Goal: Contribute content: Contribute content

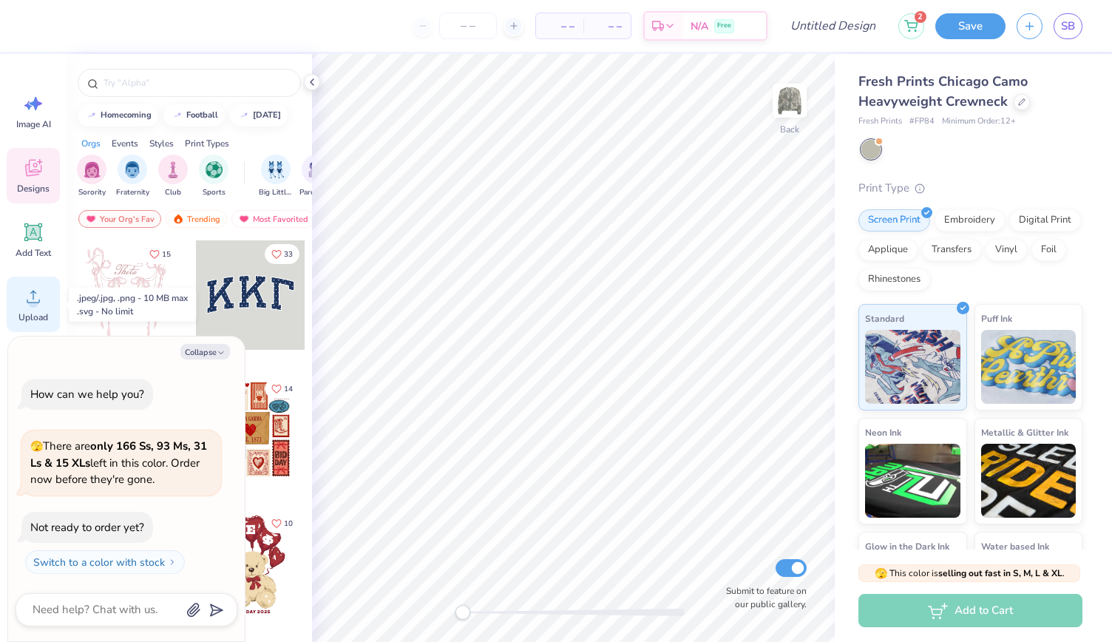
click at [38, 303] on icon at bounding box center [33, 297] width 13 height 13
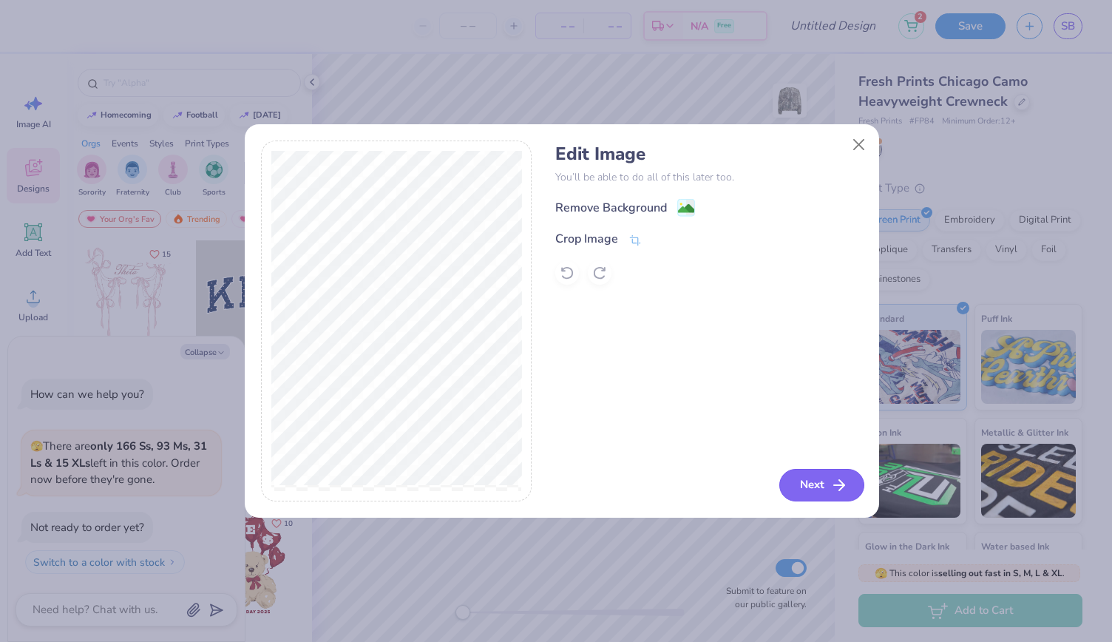
click at [843, 482] on icon "button" at bounding box center [840, 485] width 18 height 18
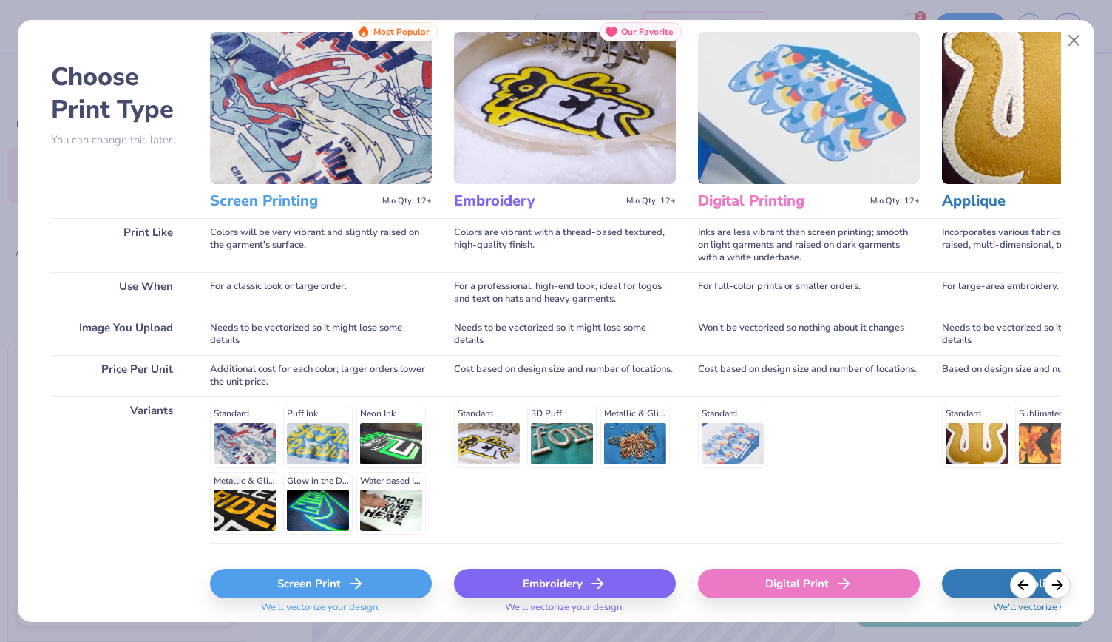
scroll to position [95, 0]
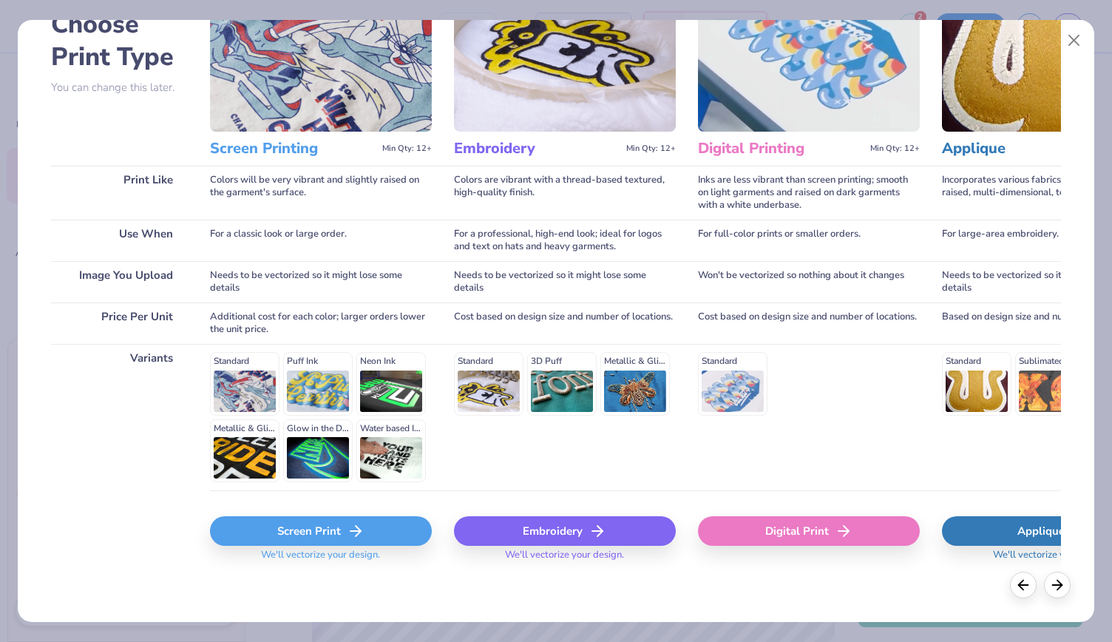
click at [365, 522] on div "Screen Print" at bounding box center [321, 531] width 222 height 30
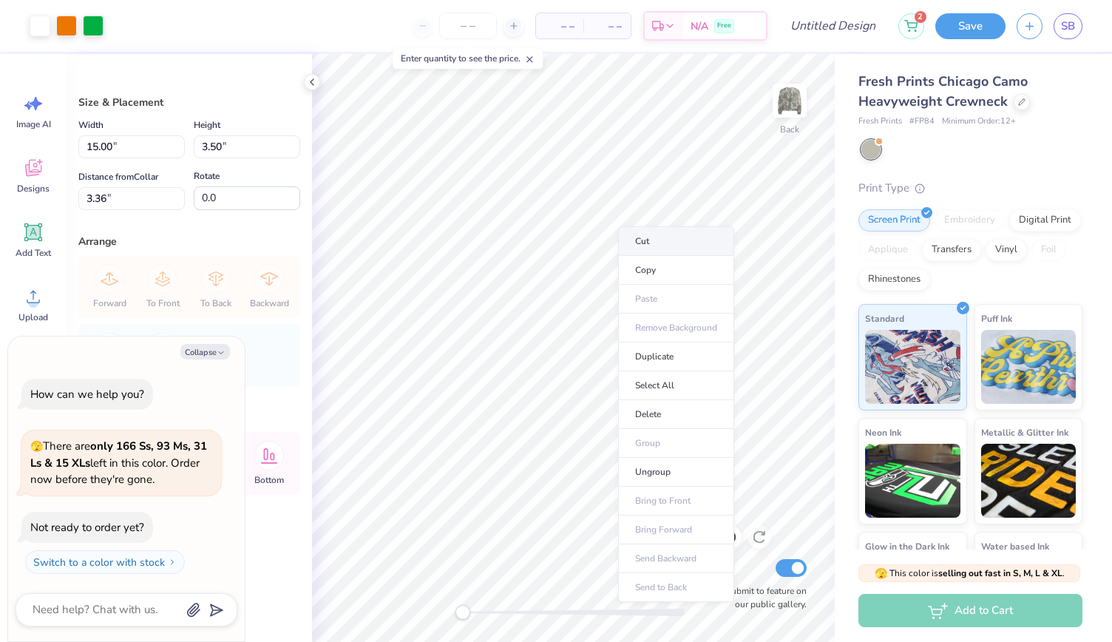
click at [630, 239] on li "Cut" at bounding box center [676, 241] width 116 height 30
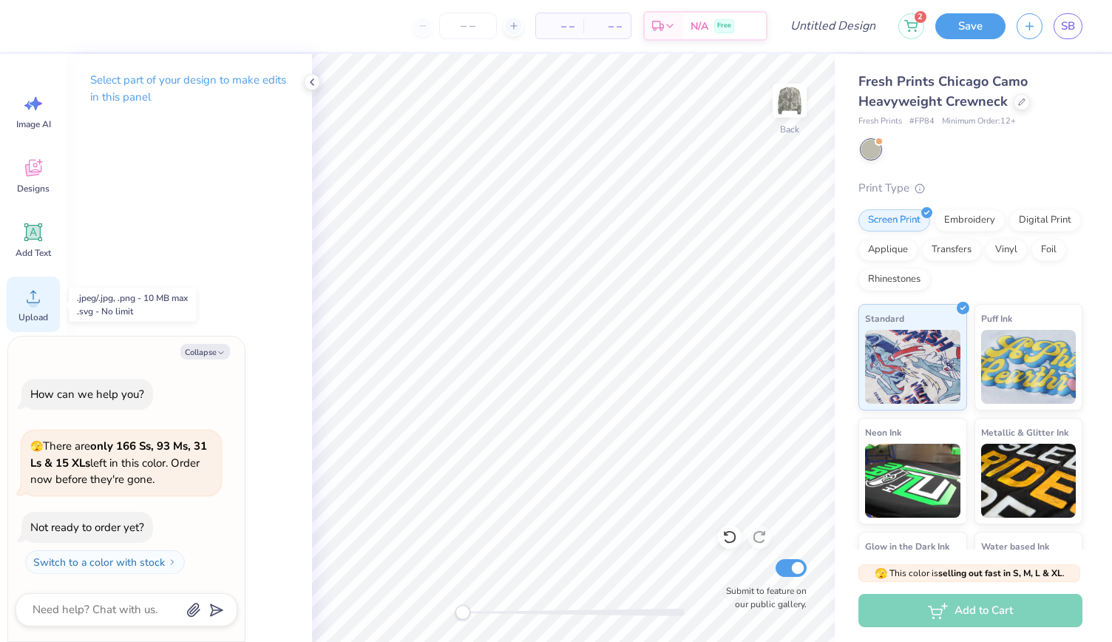
click at [44, 310] on div "Upload" at bounding box center [33, 304] width 53 height 55
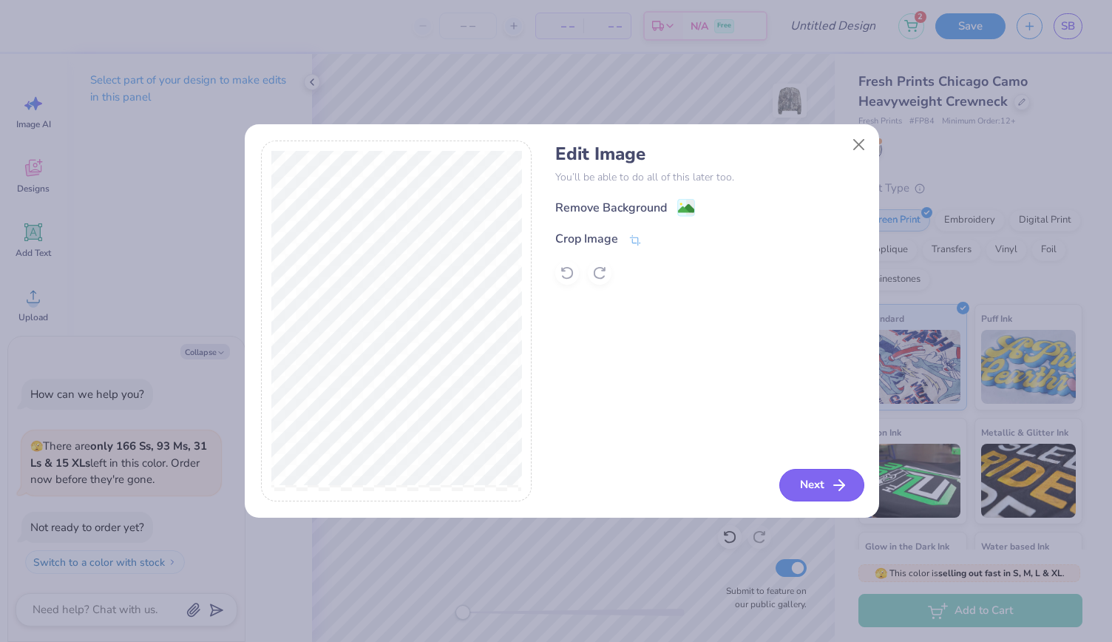
click at [806, 483] on button "Next" at bounding box center [822, 485] width 85 height 33
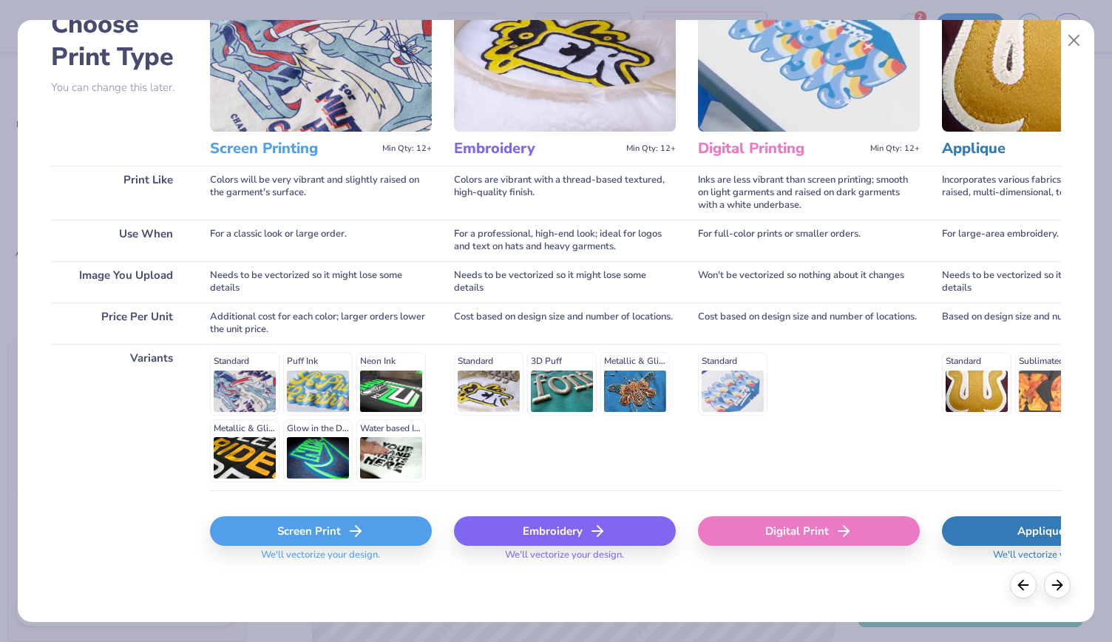
click at [320, 536] on div "Screen Print" at bounding box center [321, 531] width 222 height 30
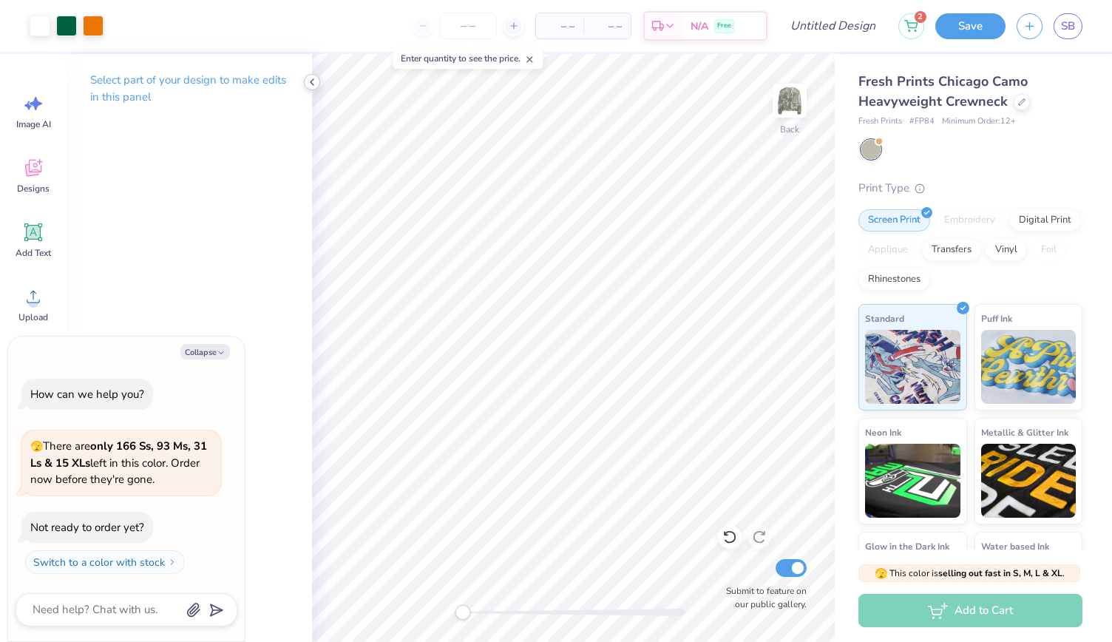
click at [314, 84] on icon at bounding box center [312, 82] width 12 height 12
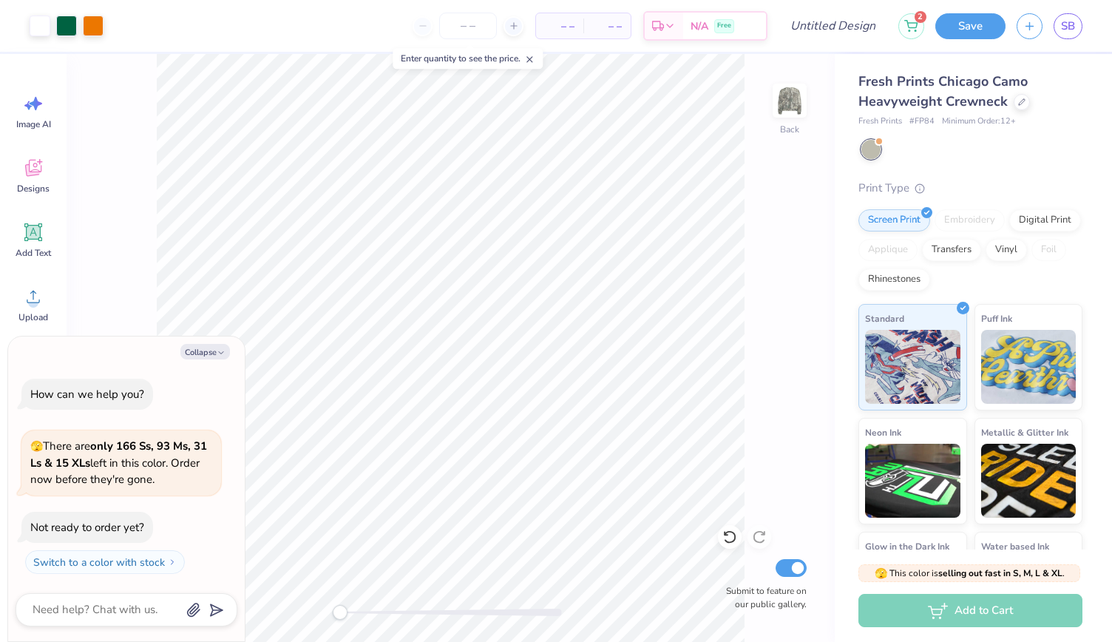
type textarea "x"
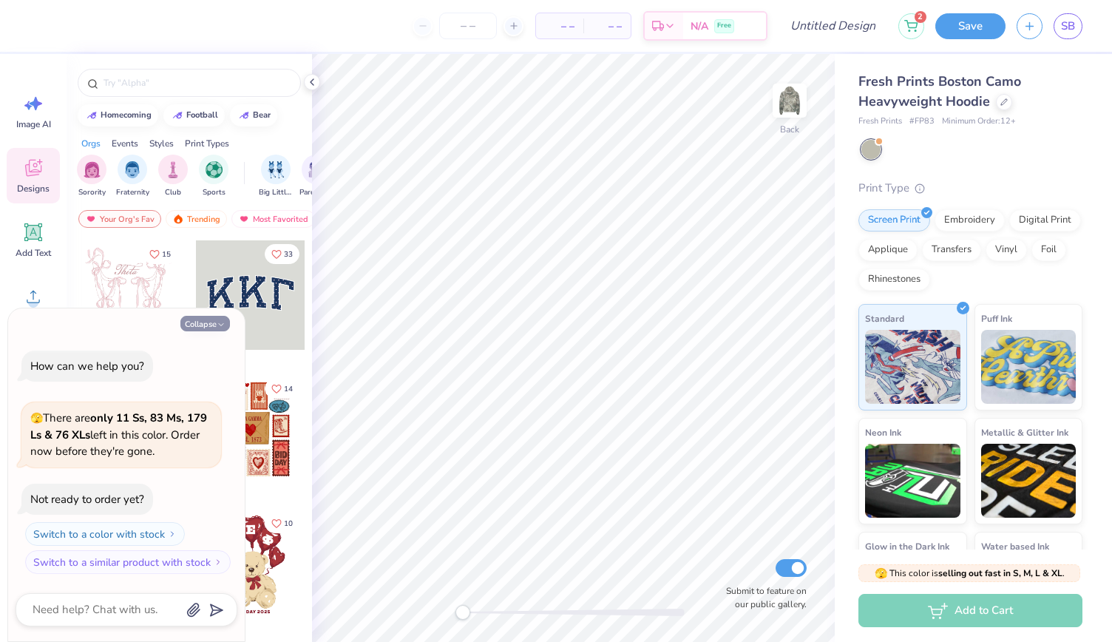
click at [209, 322] on button "Collapse" at bounding box center [205, 324] width 50 height 16
type textarea "x"
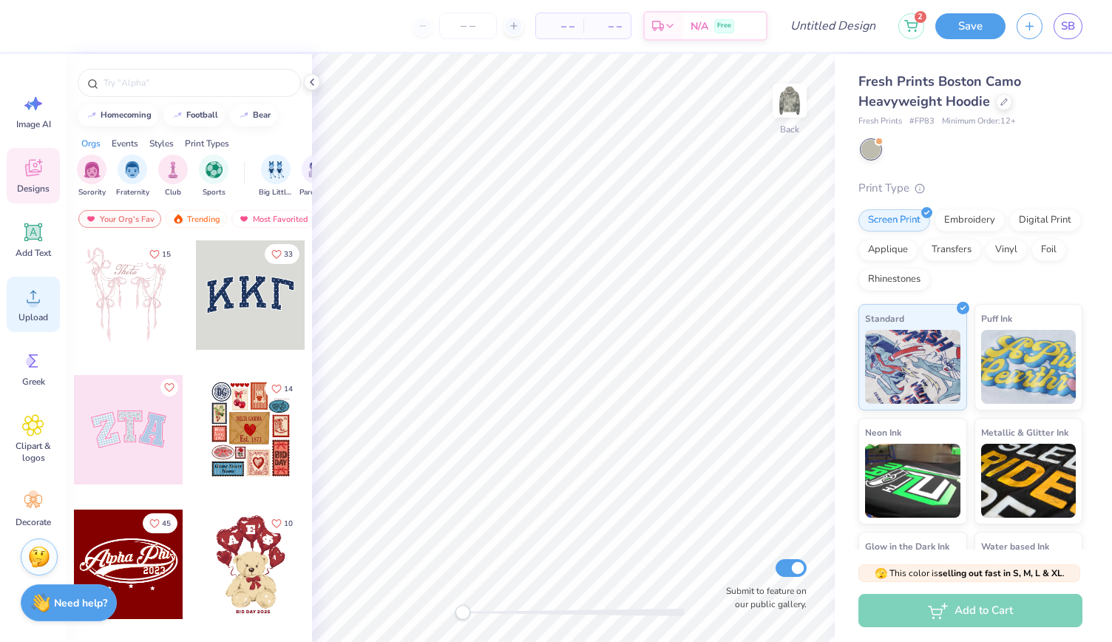
click at [28, 305] on icon at bounding box center [33, 297] width 22 height 22
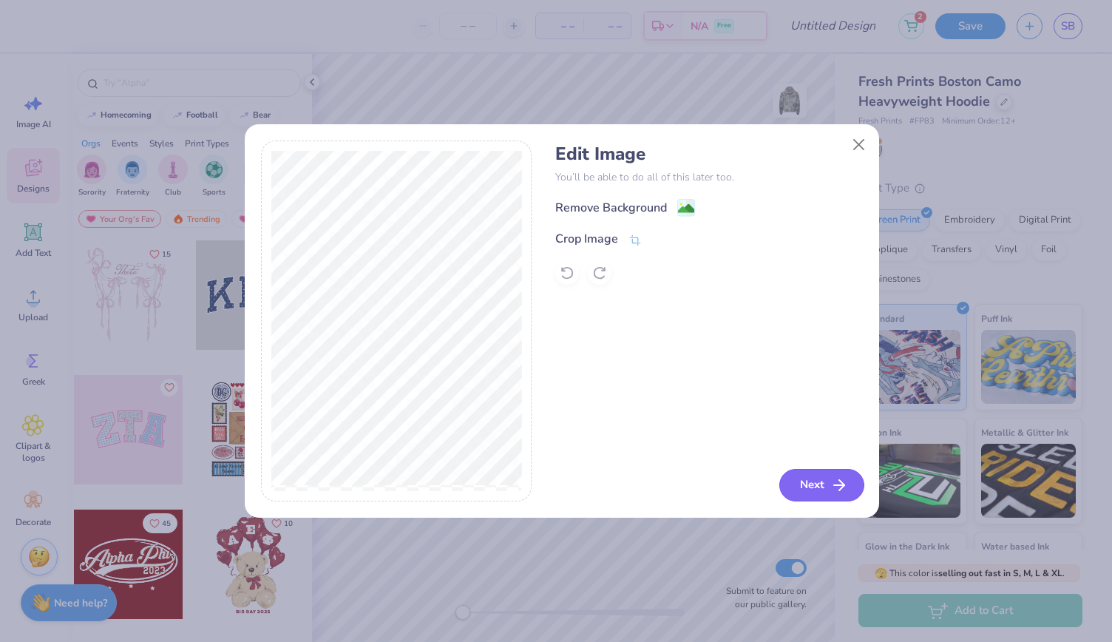
click at [822, 489] on button "Next" at bounding box center [822, 485] width 85 height 33
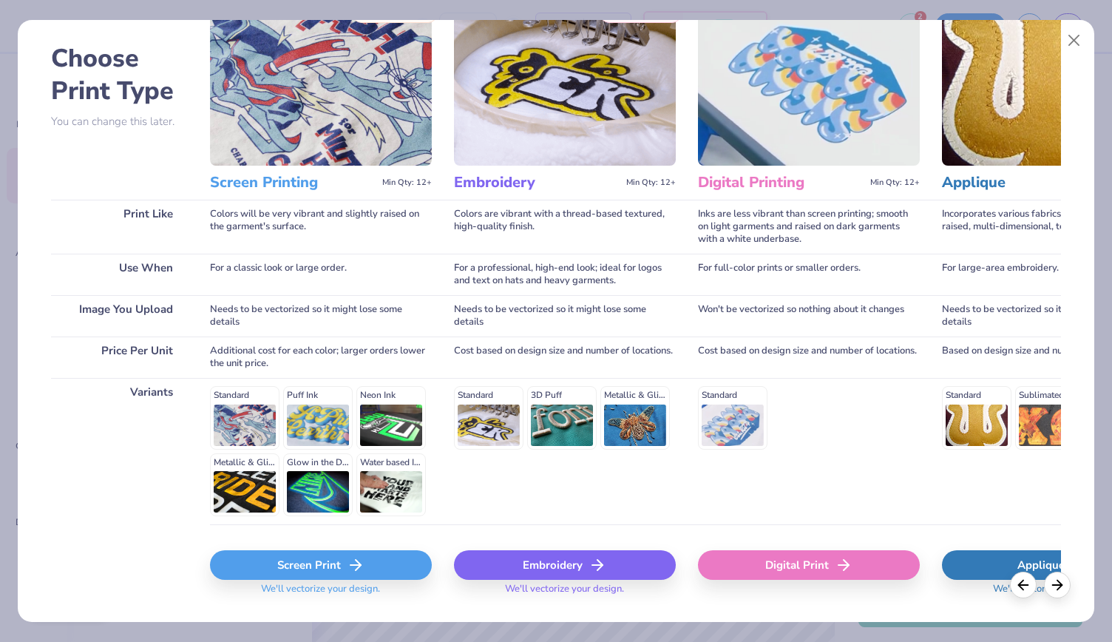
scroll to position [95, 0]
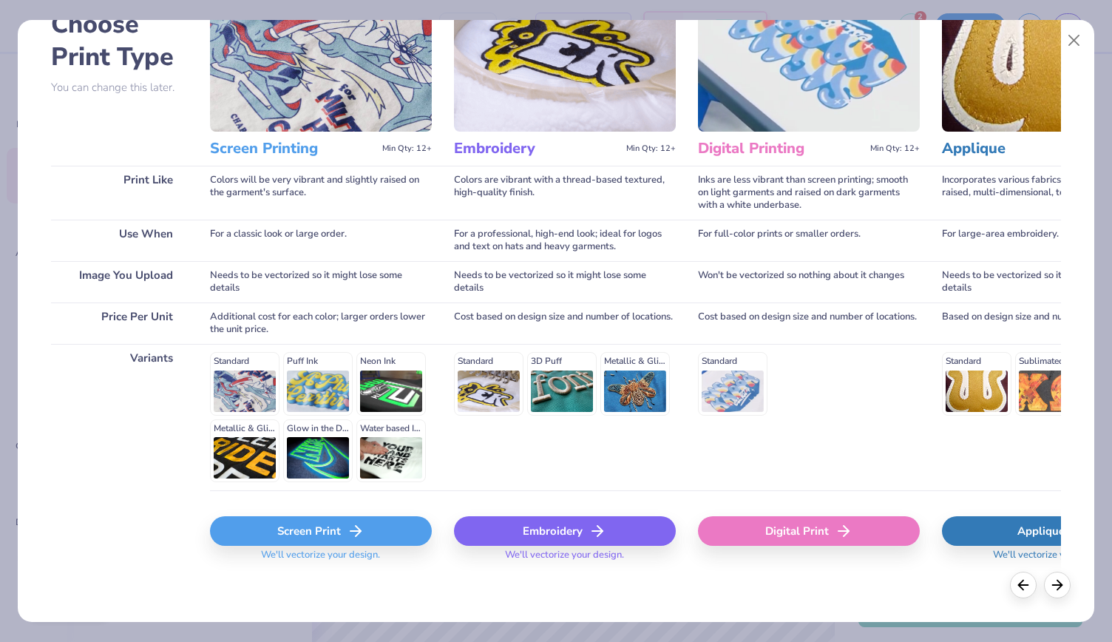
click at [305, 529] on div "Screen Print" at bounding box center [321, 531] width 222 height 30
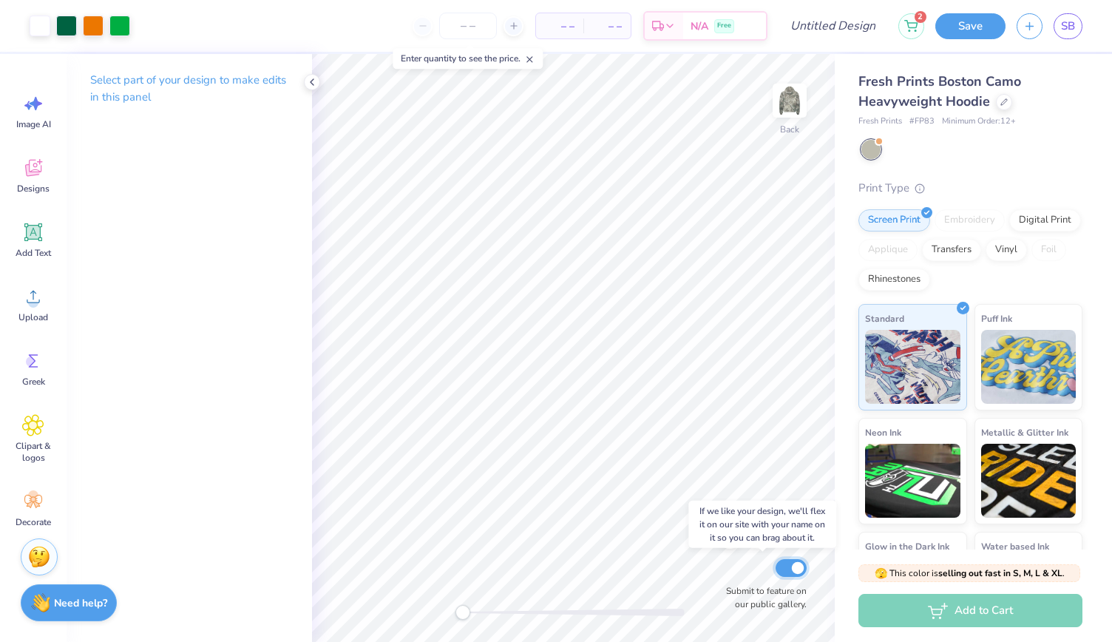
click at [791, 567] on input "Submit to feature on our public gallery." at bounding box center [791, 568] width 31 height 18
checkbox input "false"
click at [967, 33] on button "Save" at bounding box center [971, 24] width 70 height 26
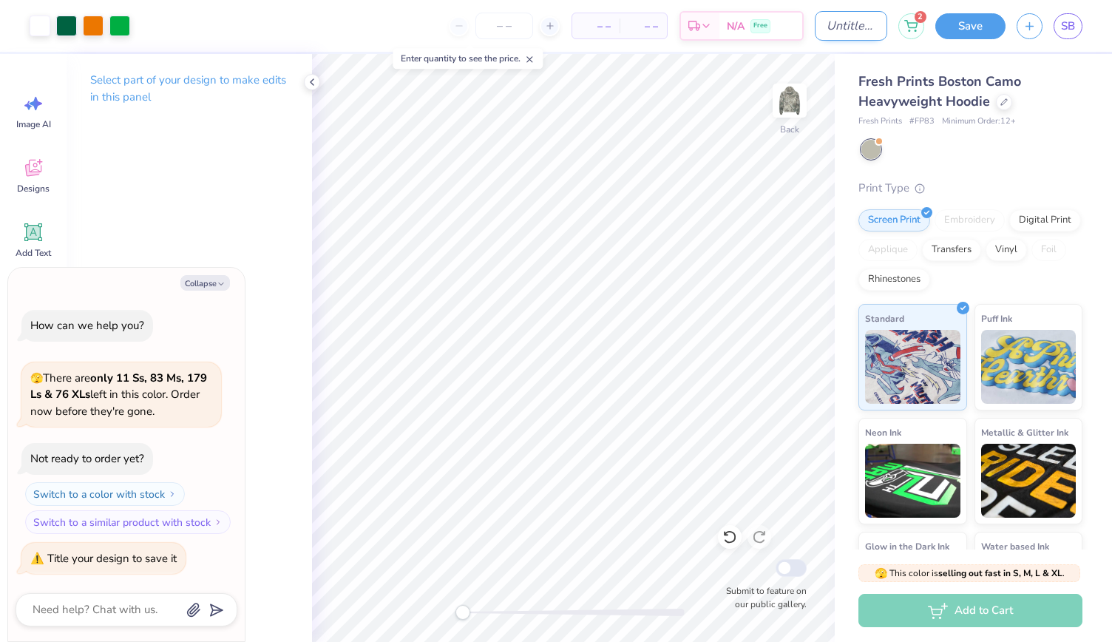
type textarea "x"
click at [815, 27] on input "Design Title" at bounding box center [851, 26] width 72 height 30
type input "g"
type textarea "x"
type input "gt"
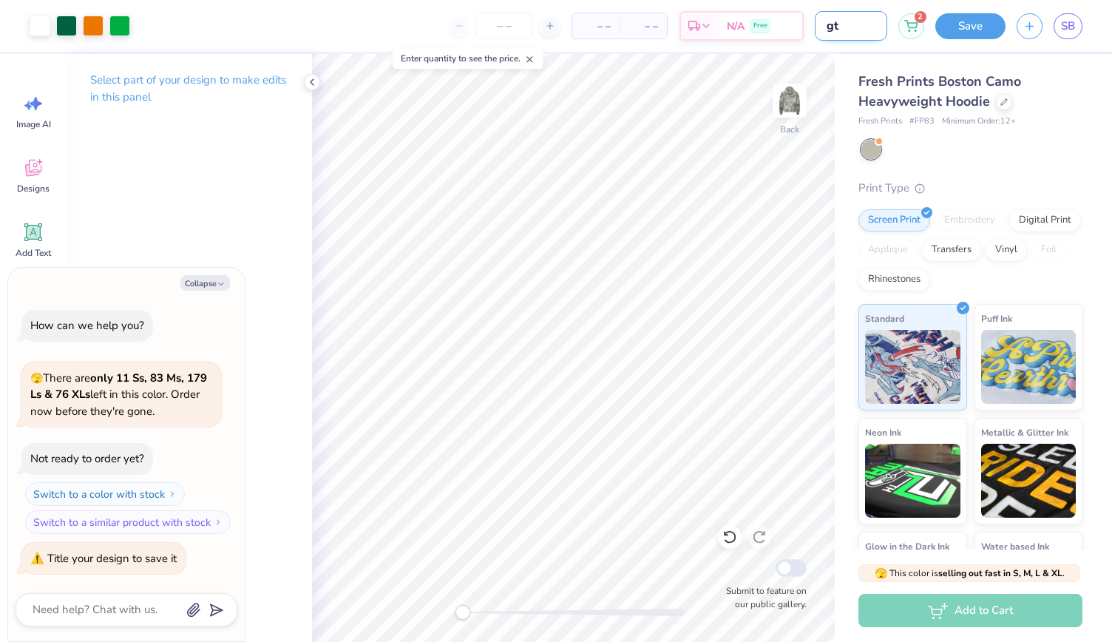
type textarea "x"
type input "g"
type textarea "x"
type input "t"
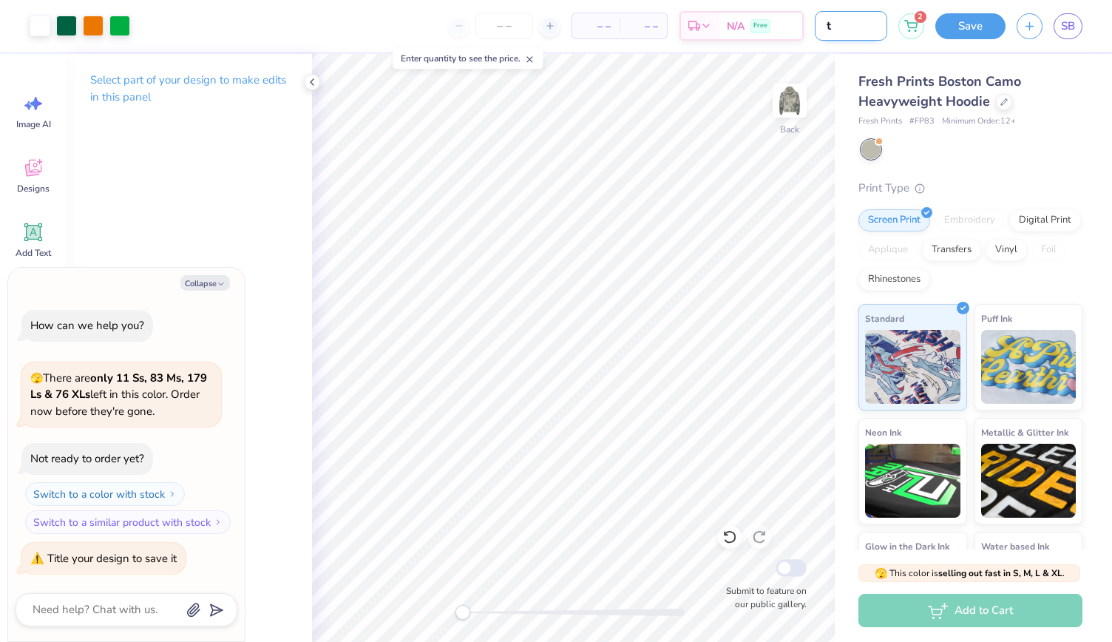
type textarea "x"
type input "th"
type textarea "x"
type input "the"
type textarea "x"
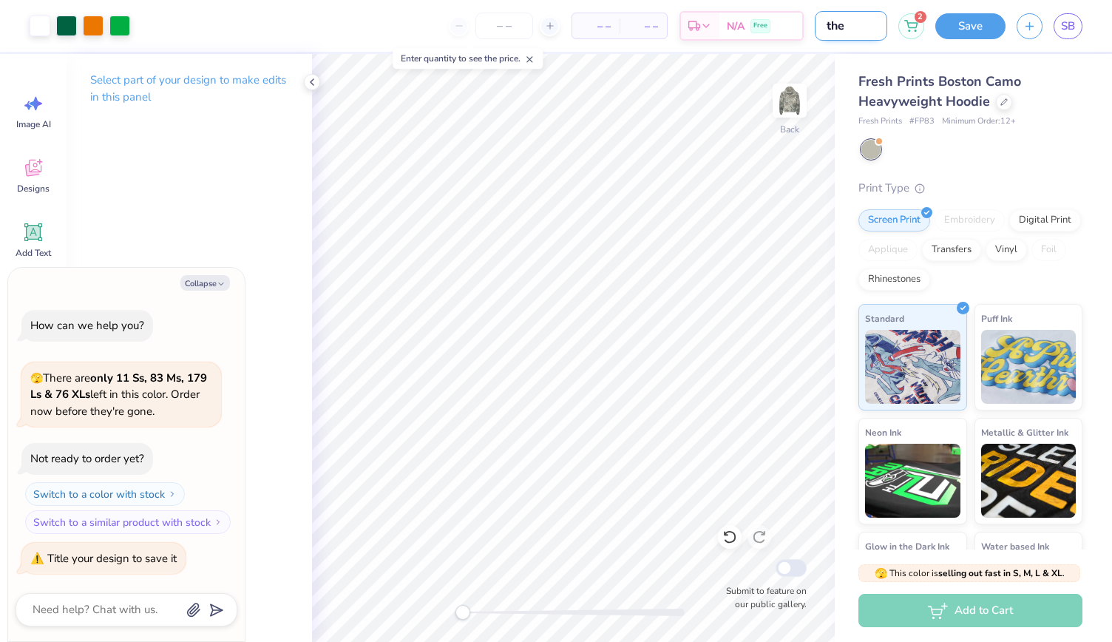
type input "ther"
type textarea "x"
type input "thera"
type textarea "x"
type input "therab"
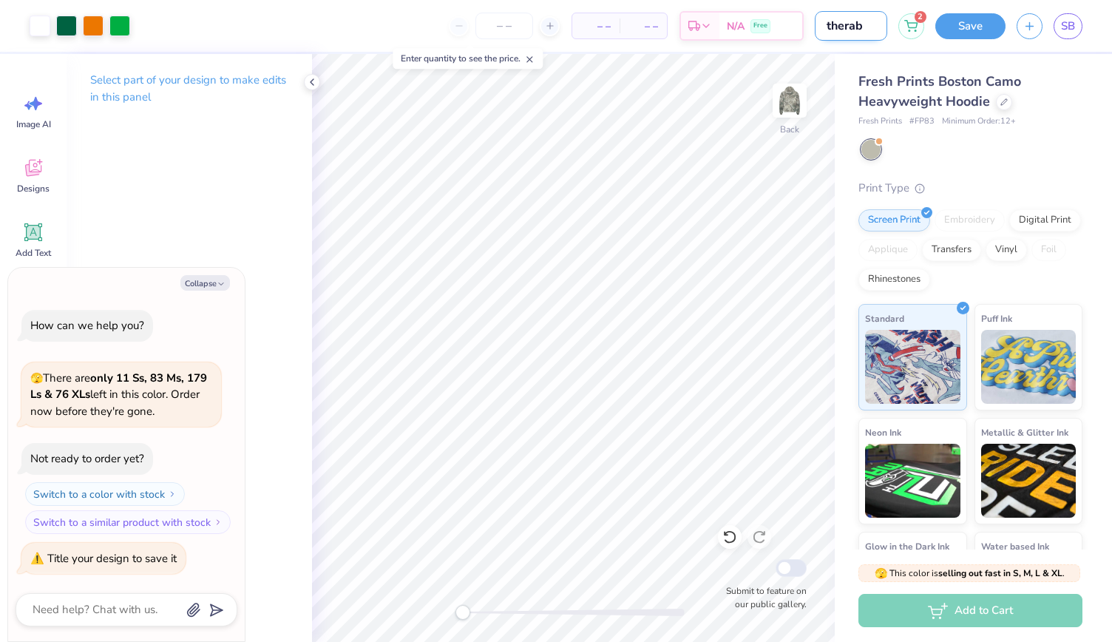
type textarea "x"
type input "therabr"
type textarea "x"
type input "therabre"
type textarea "x"
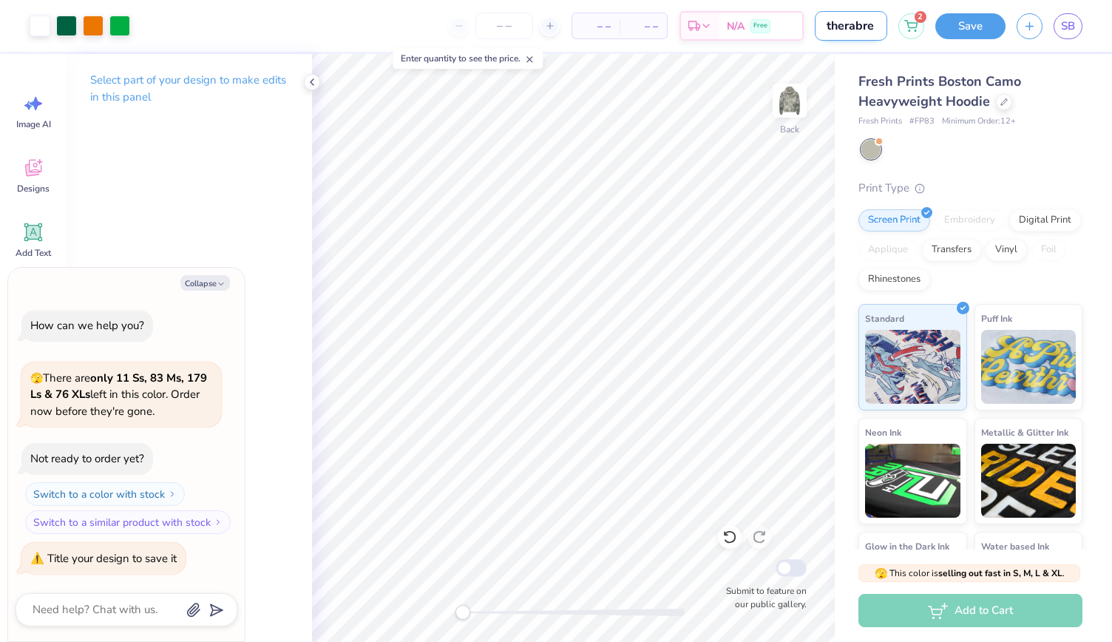
type input "therabrea"
type textarea "x"
type input "therabreat"
type textarea "x"
type input "therabreath"
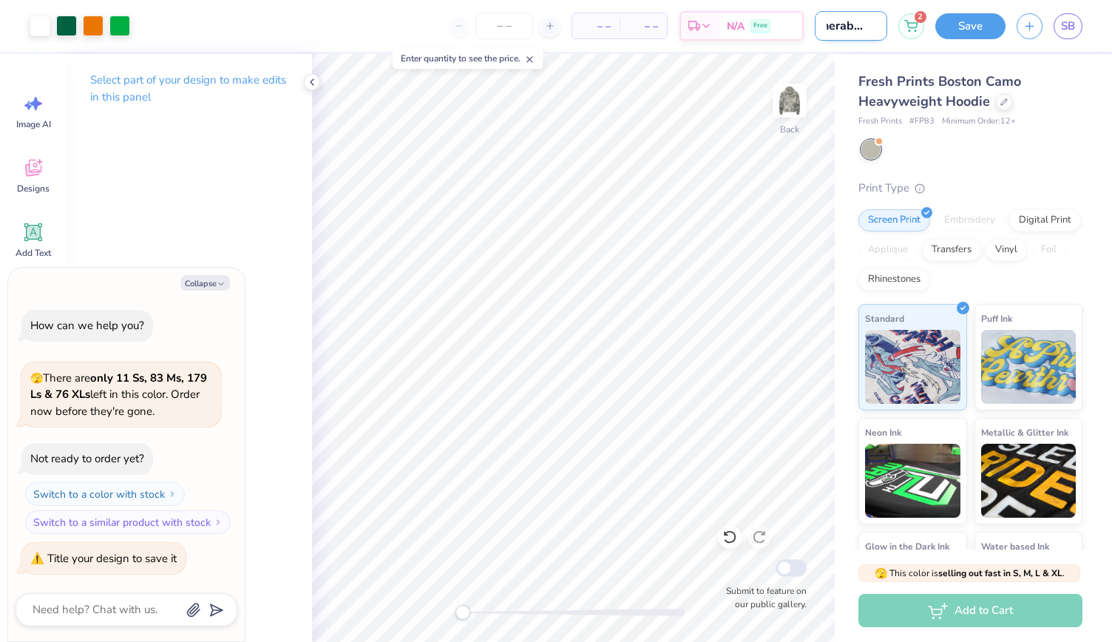
type textarea "x"
type input "therabreath"
type textarea "x"
type input "therabreath c"
type textarea "x"
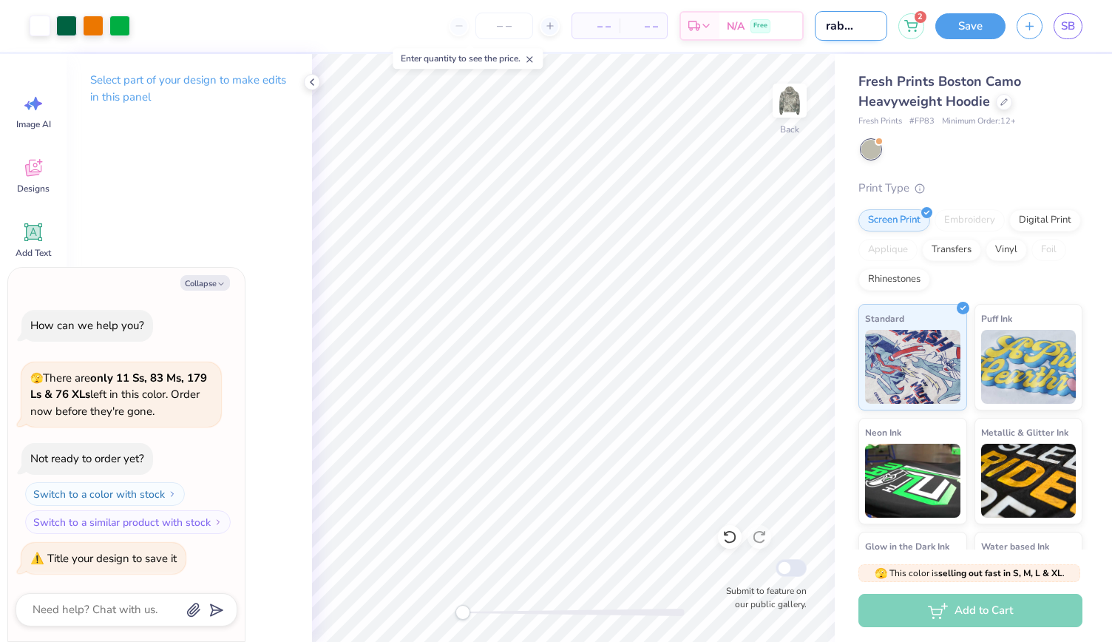
type input "therabreath ca"
type textarea "x"
type input "therabreath cam"
type textarea "x"
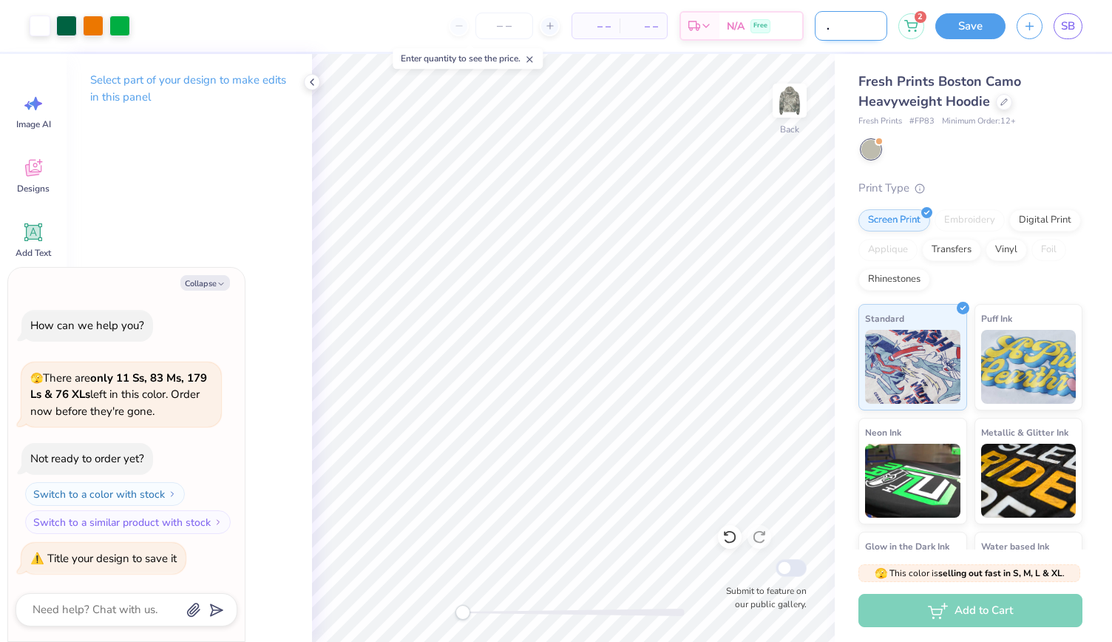
type input "therabreath camo"
type textarea "x"
type input "therabreath camo"
click at [1000, 24] on button "Save" at bounding box center [971, 24] width 70 height 26
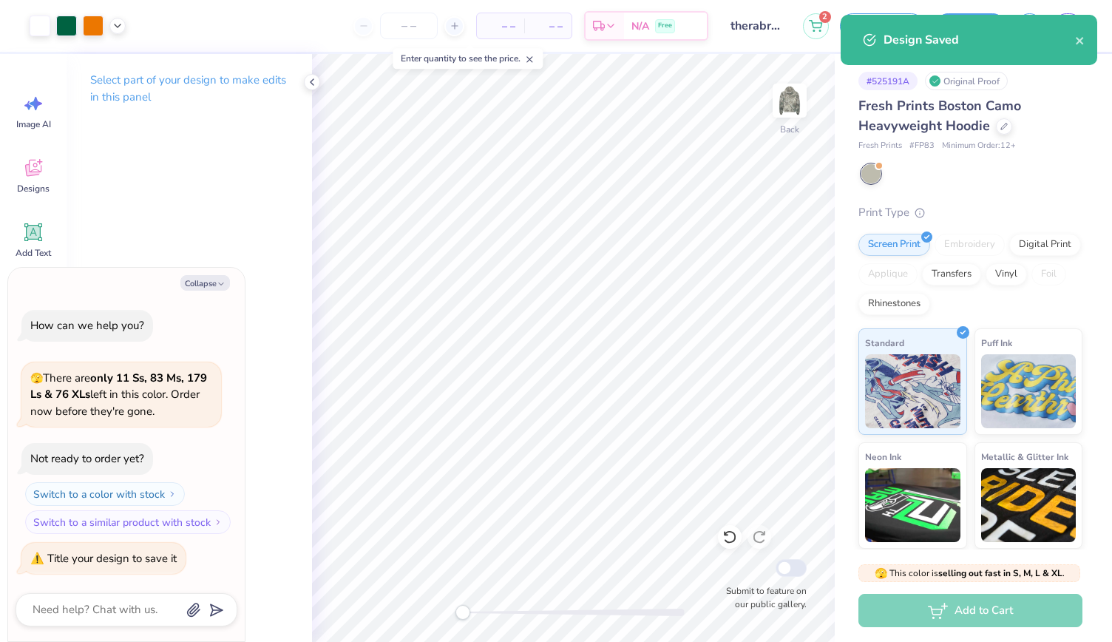
click at [1055, 189] on div "Fresh Prints Boston Camo Heavyweight Hoodie Fresh Prints # FP83 Minimum Order: …" at bounding box center [971, 379] width 224 height 567
type textarea "x"
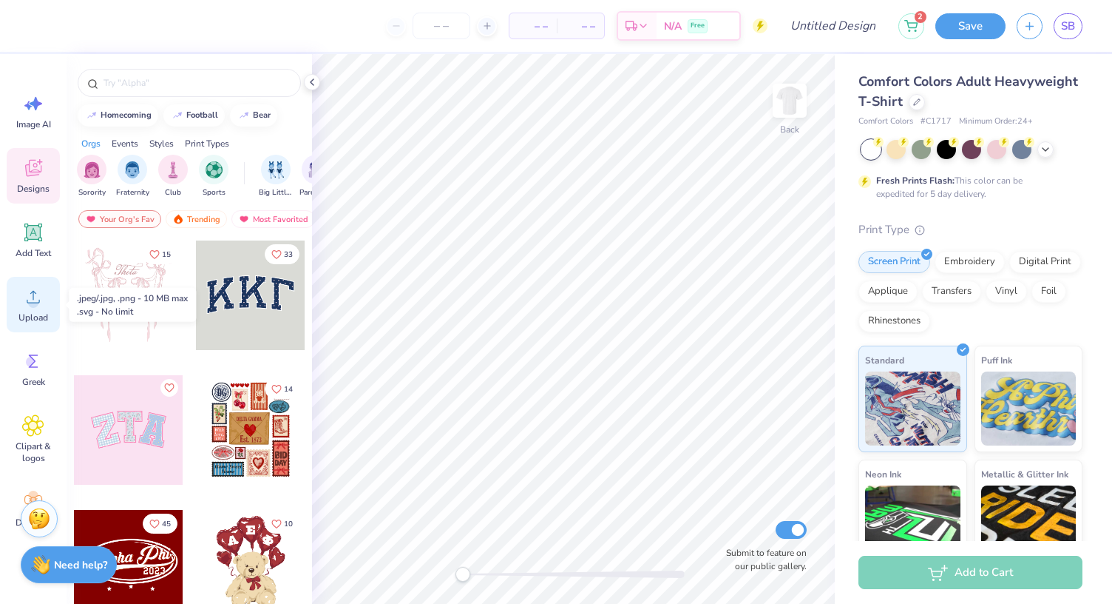
click at [27, 300] on icon at bounding box center [33, 297] width 13 height 13
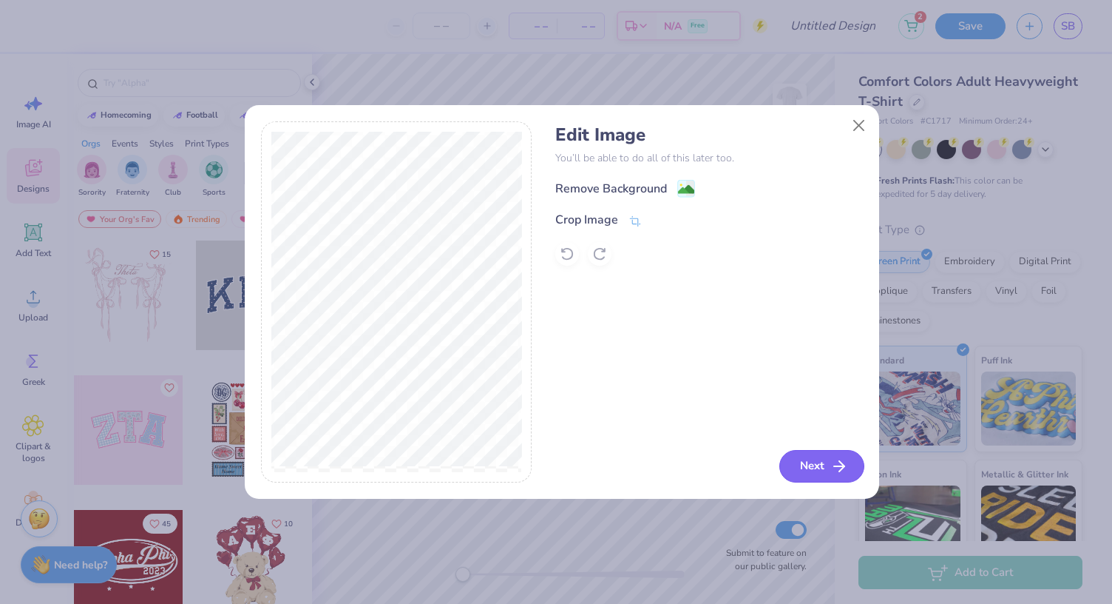
click at [813, 467] on button "Next" at bounding box center [822, 466] width 85 height 33
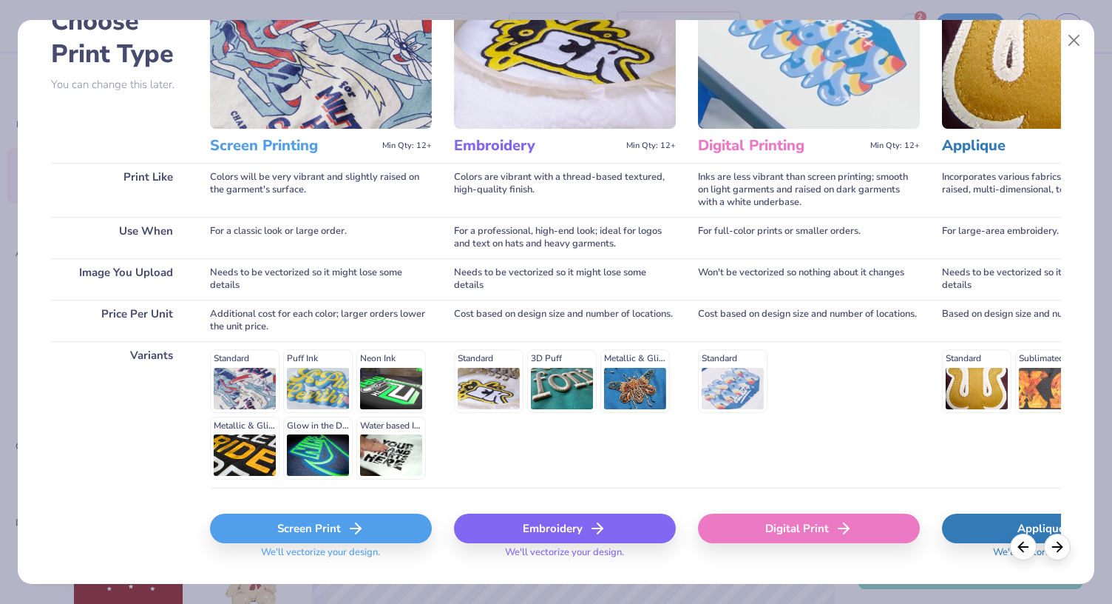
scroll to position [133, 0]
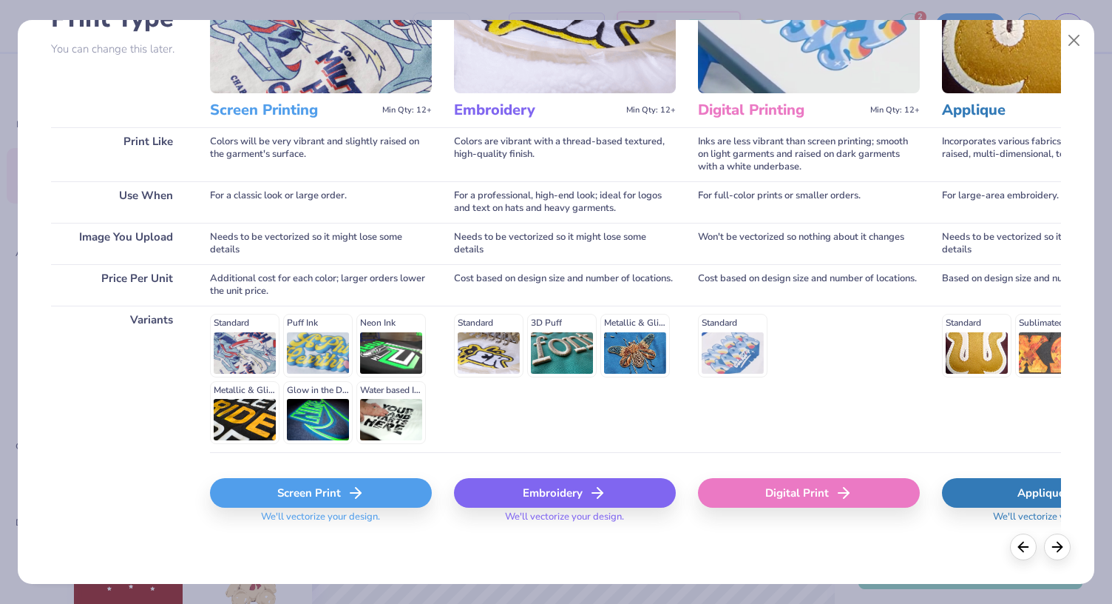
click at [347, 493] on icon at bounding box center [356, 493] width 18 height 18
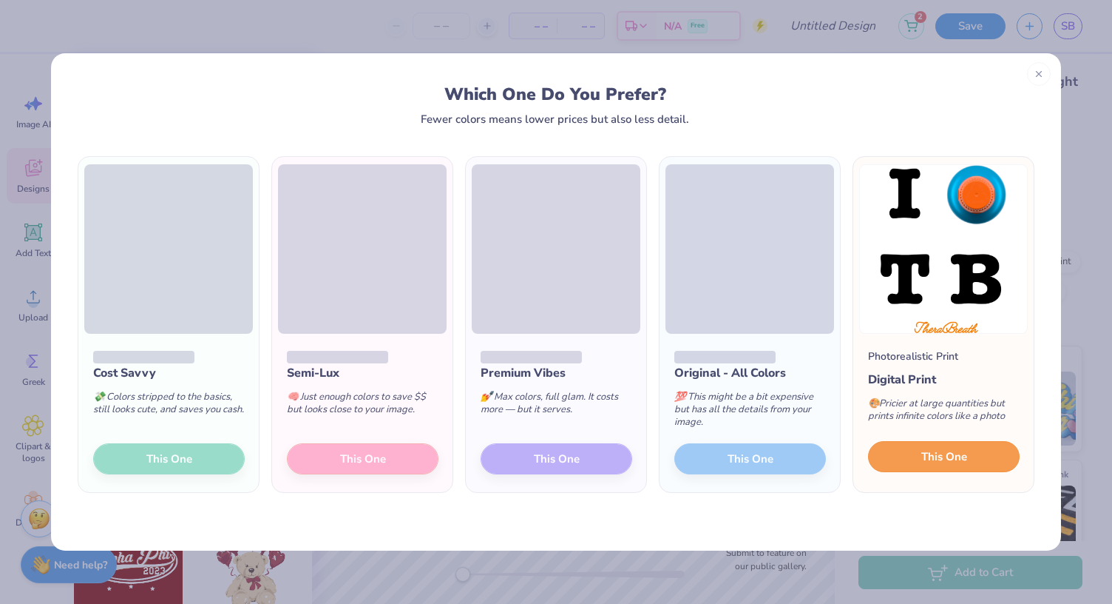
click at [897, 462] on button "This One" at bounding box center [944, 456] width 152 height 31
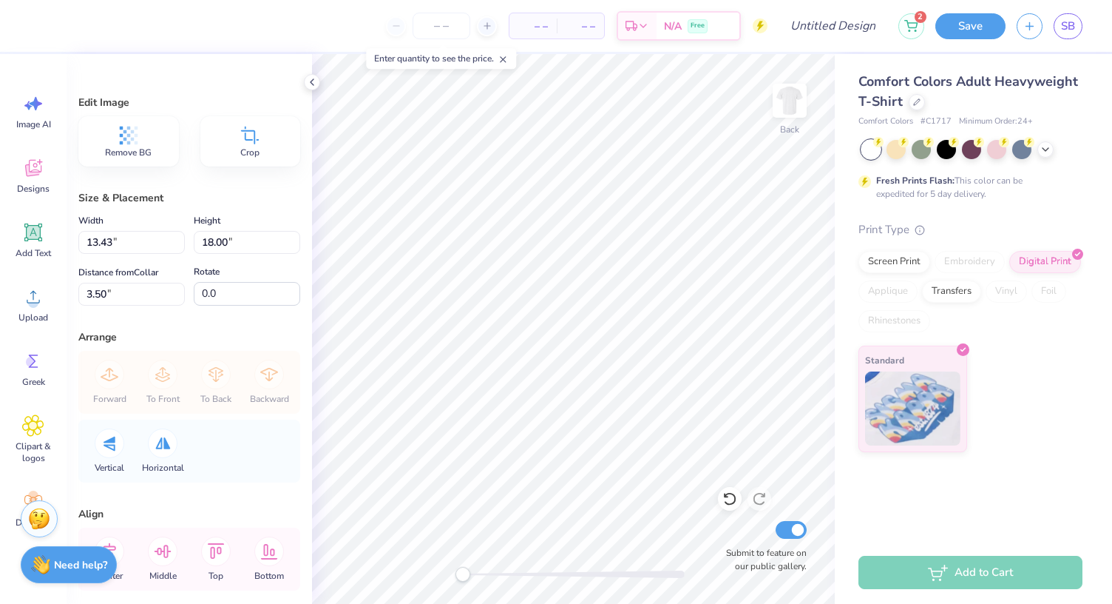
type input "8.38"
type input "11.23"
type input "8.91"
type input "11.95"
type input "3.00"
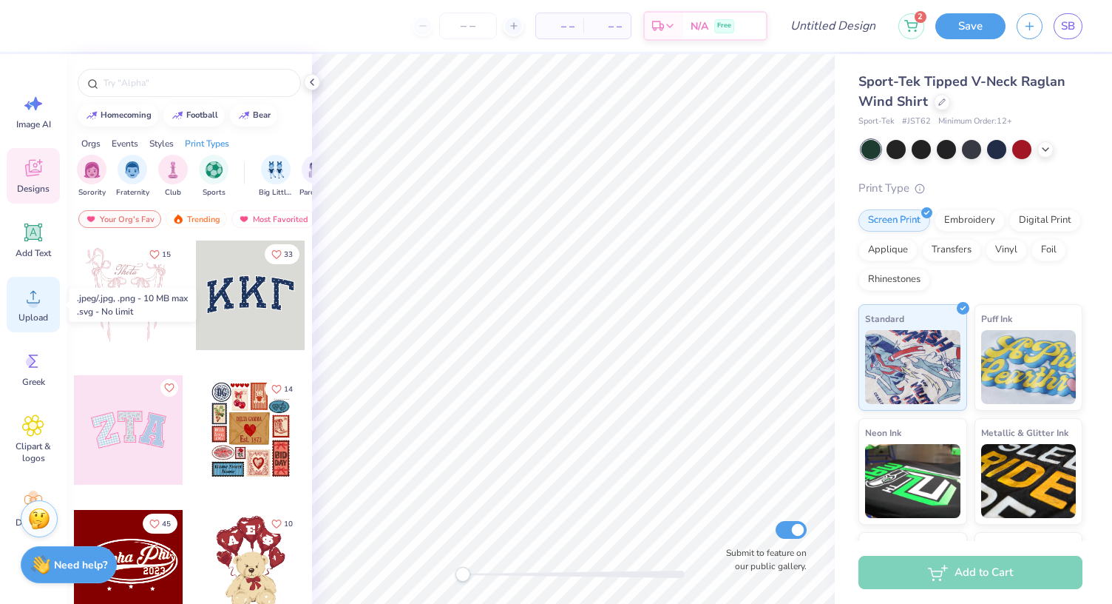
click at [26, 297] on icon at bounding box center [33, 297] width 22 height 22
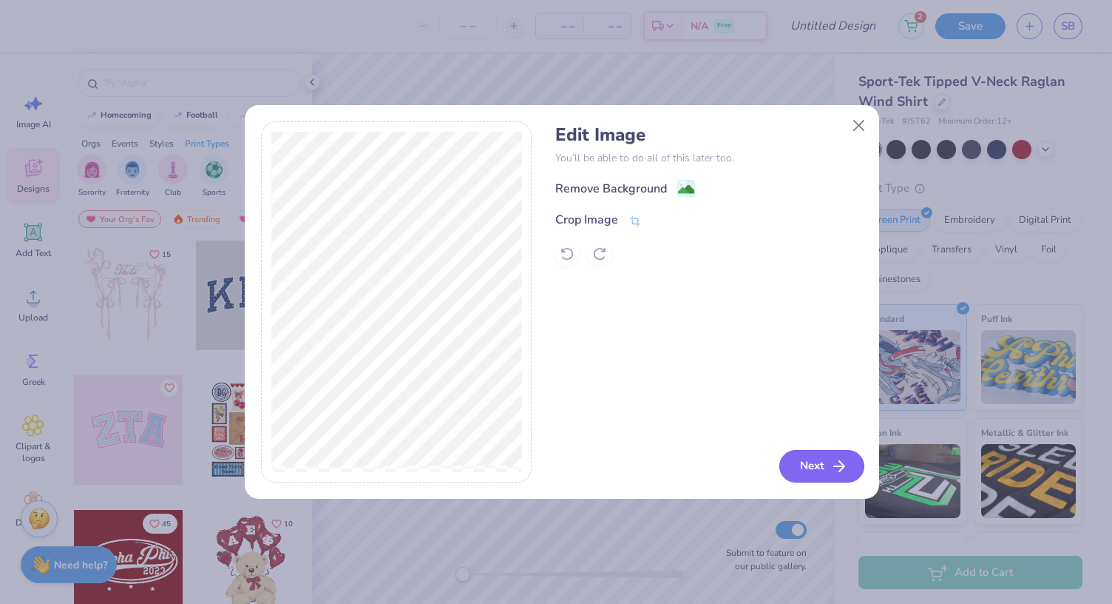
click at [843, 464] on polyline "button" at bounding box center [841, 466] width 5 height 10
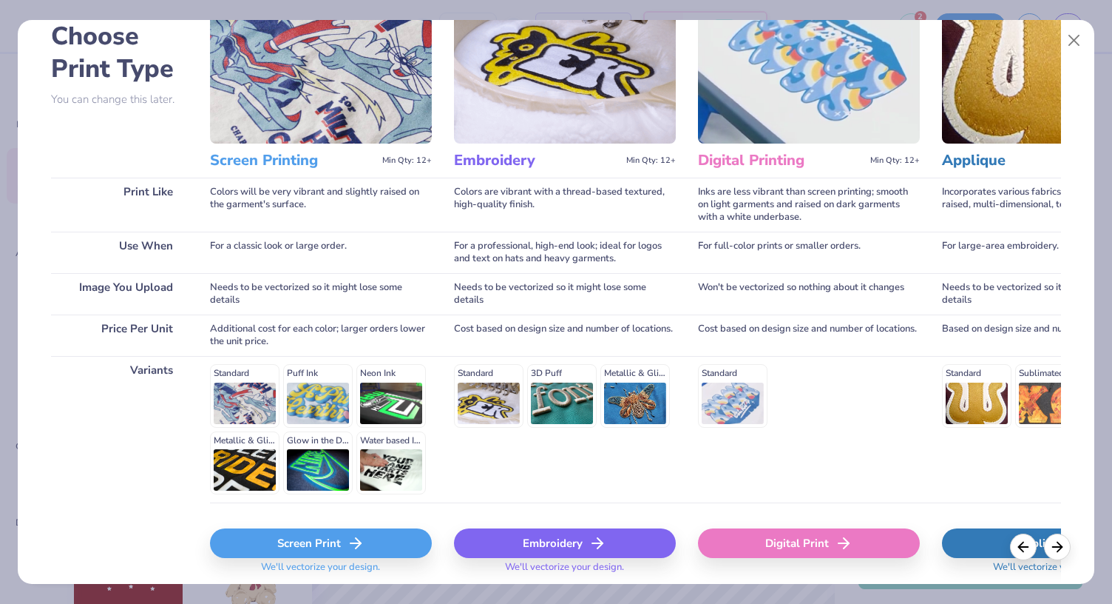
scroll to position [133, 0]
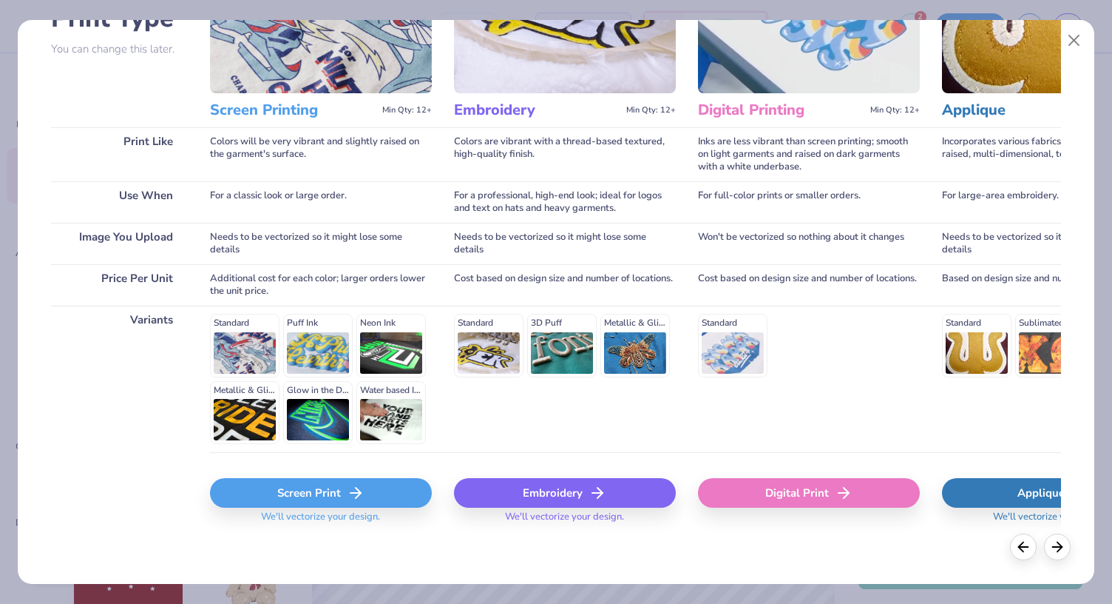
click at [369, 493] on div "Screen Print" at bounding box center [321, 493] width 222 height 30
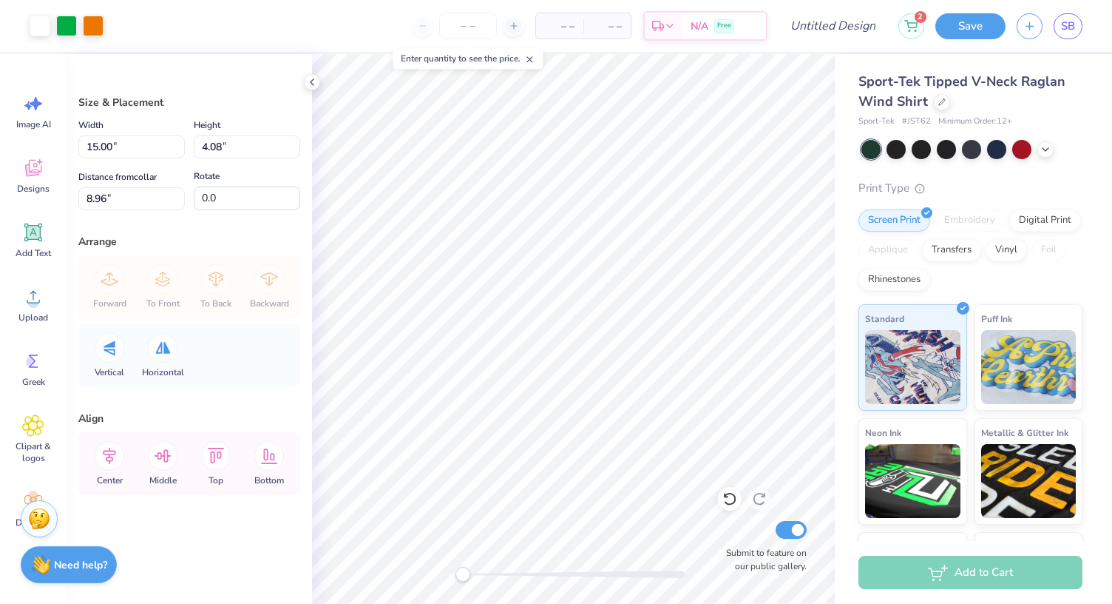
type input "12.46"
type input "3.39"
type input "3.00"
